Goal: Task Accomplishment & Management: Manage account settings

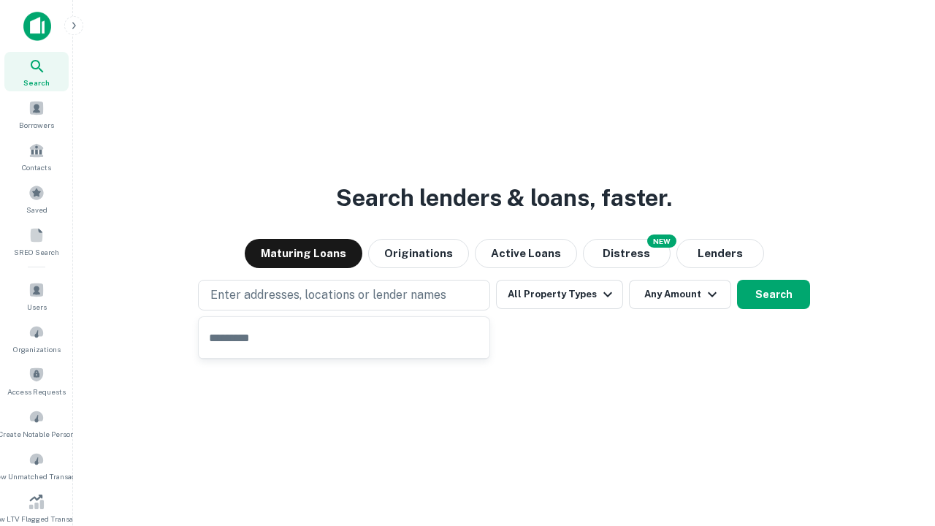
type input "**********"
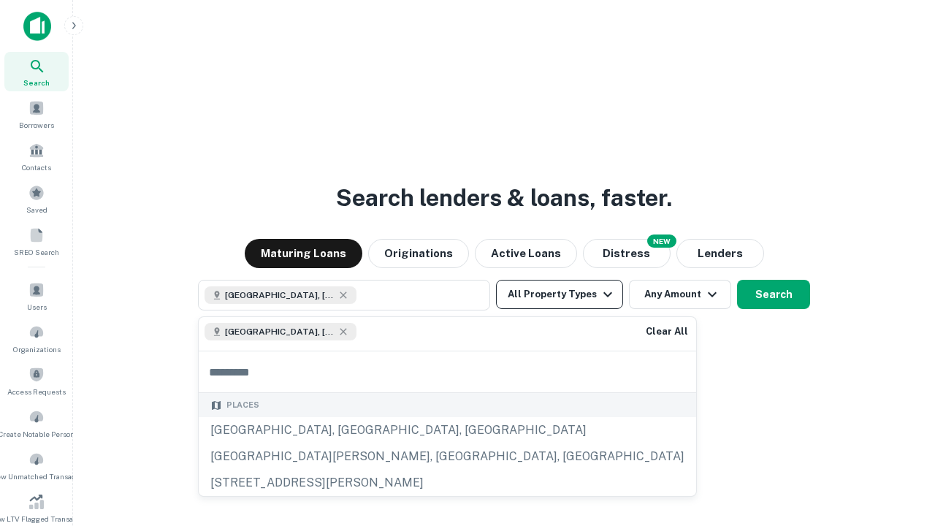
click at [560, 295] on button "All Property Types" at bounding box center [559, 294] width 127 height 29
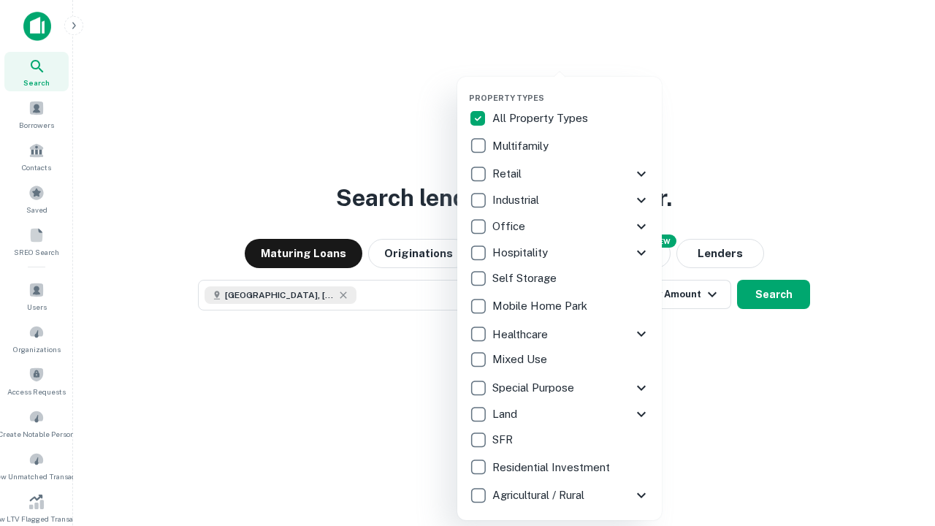
click at [572, 88] on button "button" at bounding box center [571, 88] width 205 height 1
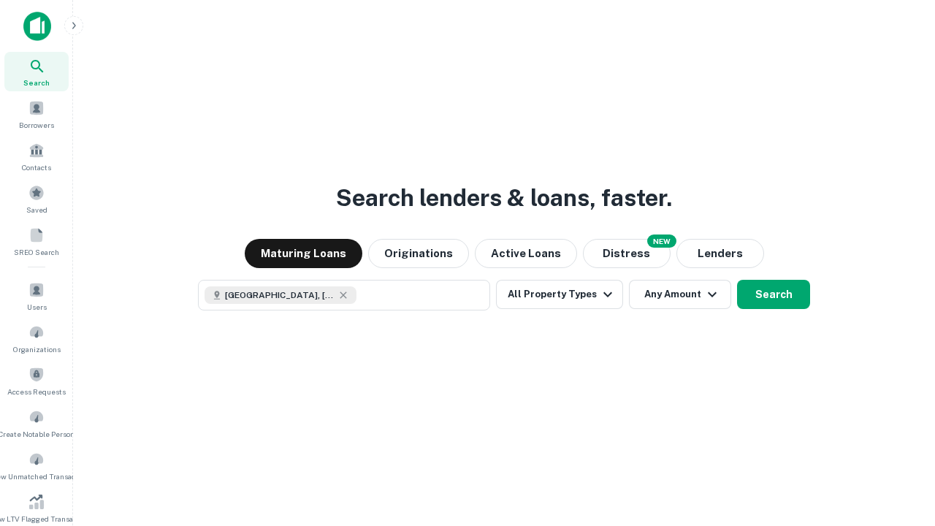
scroll to position [23, 0]
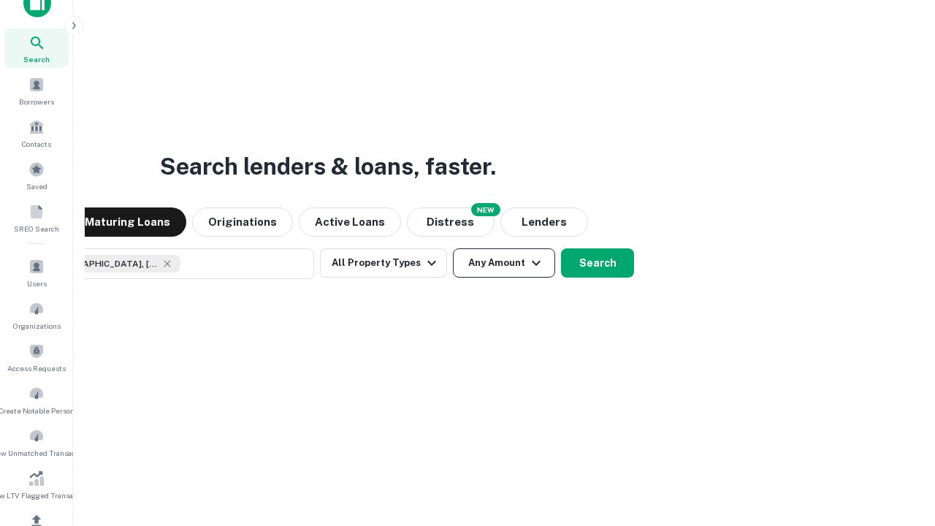
click at [453, 248] on button "Any Amount" at bounding box center [504, 262] width 102 height 29
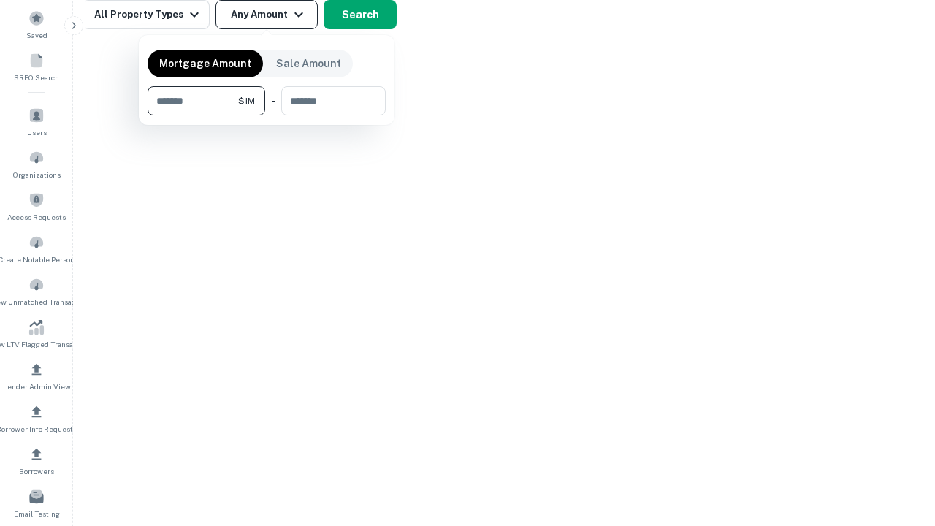
type input "*******"
click at [267, 115] on button "button" at bounding box center [267, 115] width 238 height 1
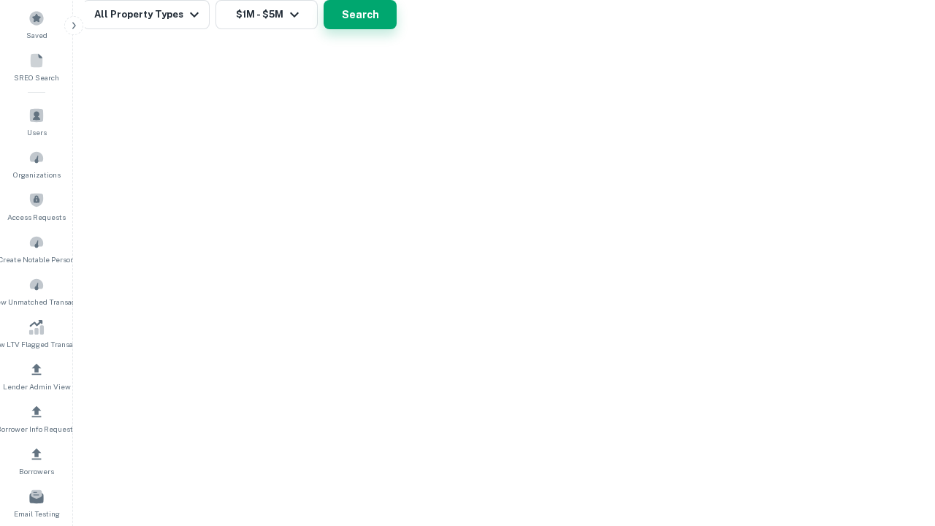
click at [397, 29] on button "Search" at bounding box center [360, 14] width 73 height 29
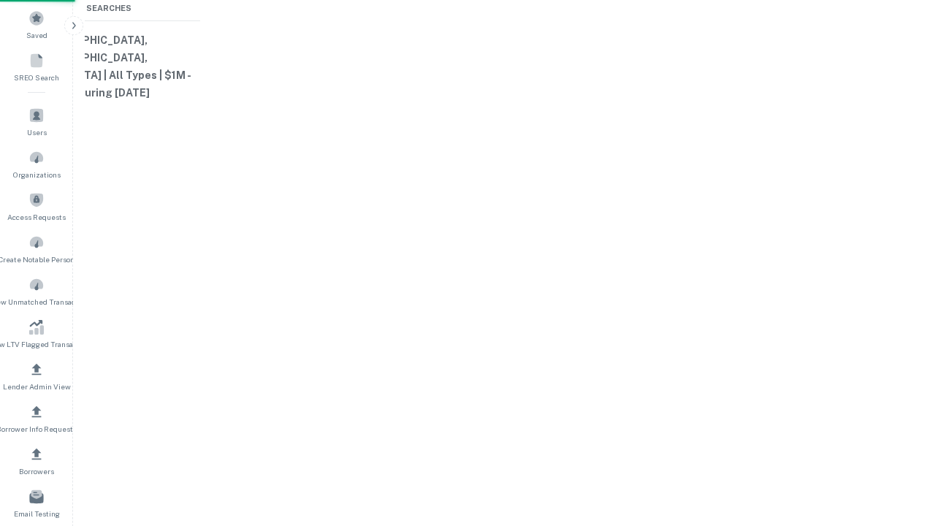
scroll to position [23, 0]
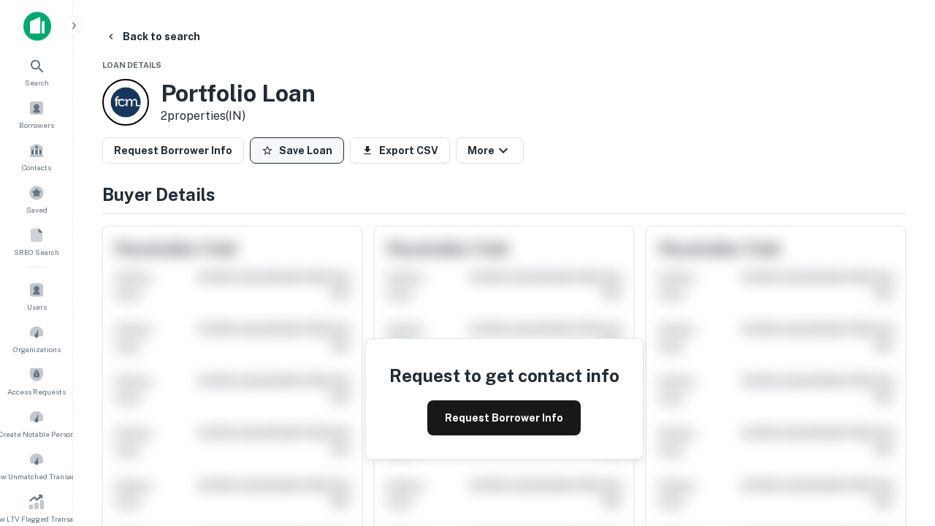
click at [297, 151] on button "Save Loan" at bounding box center [297, 150] width 94 height 26
click at [300, 151] on button "Loan Saved" at bounding box center [300, 150] width 101 height 26
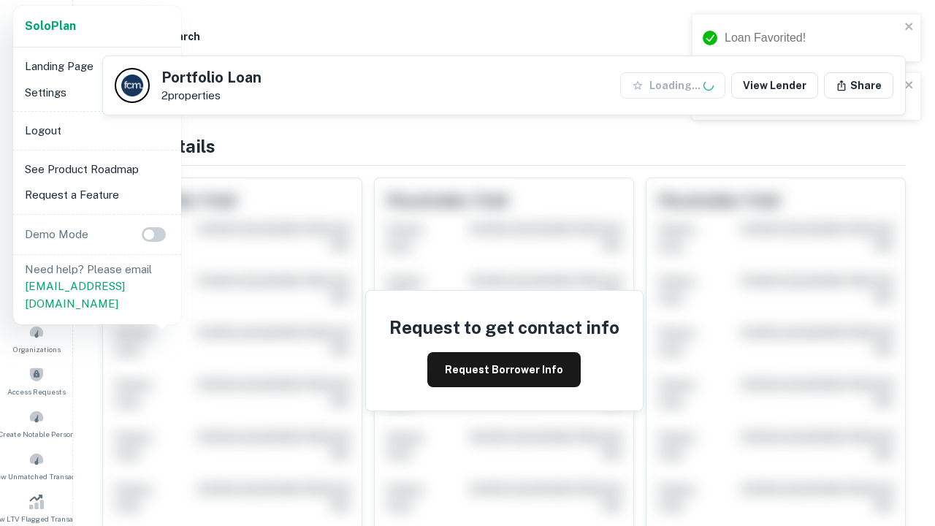
scroll to position [509, 0]
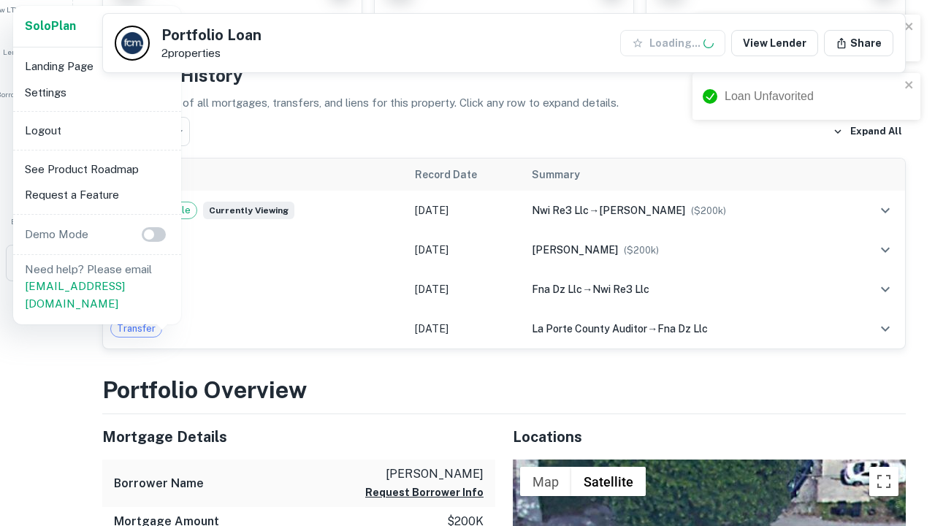
click at [96, 130] on li "Logout" at bounding box center [97, 131] width 156 height 26
